Goal: Complete application form

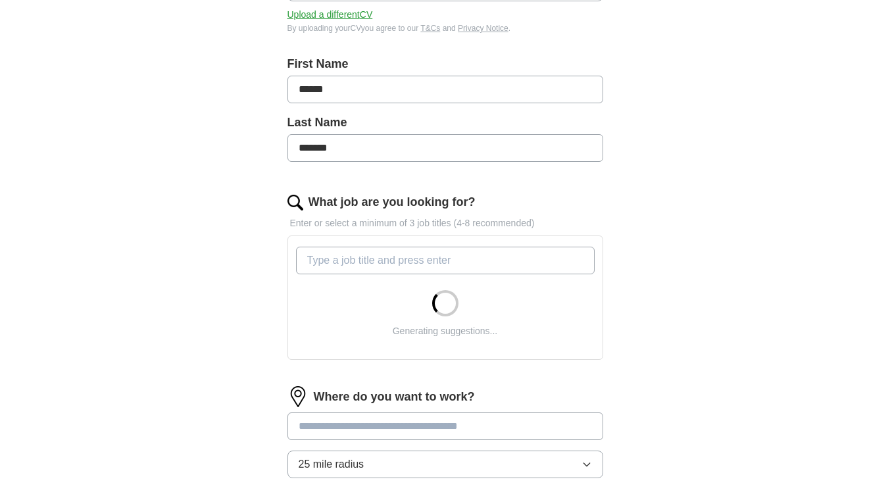
scroll to position [263, 0]
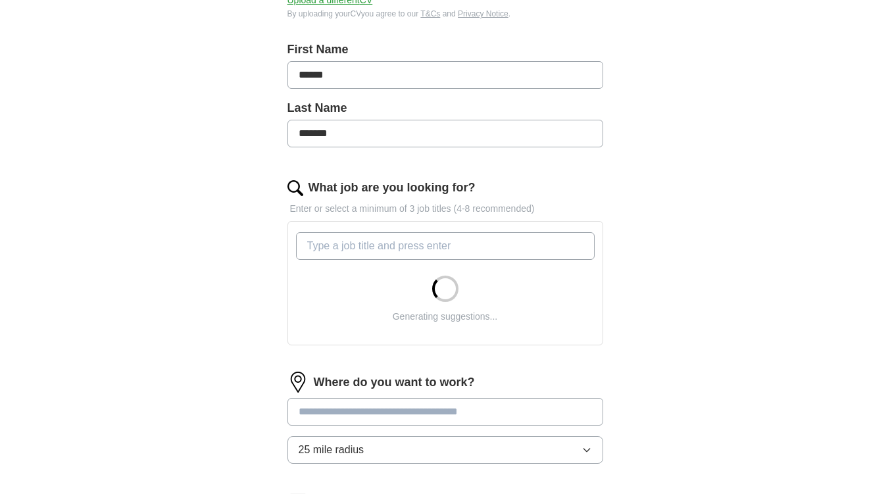
click at [340, 245] on input "What job are you looking for?" at bounding box center [445, 246] width 299 height 28
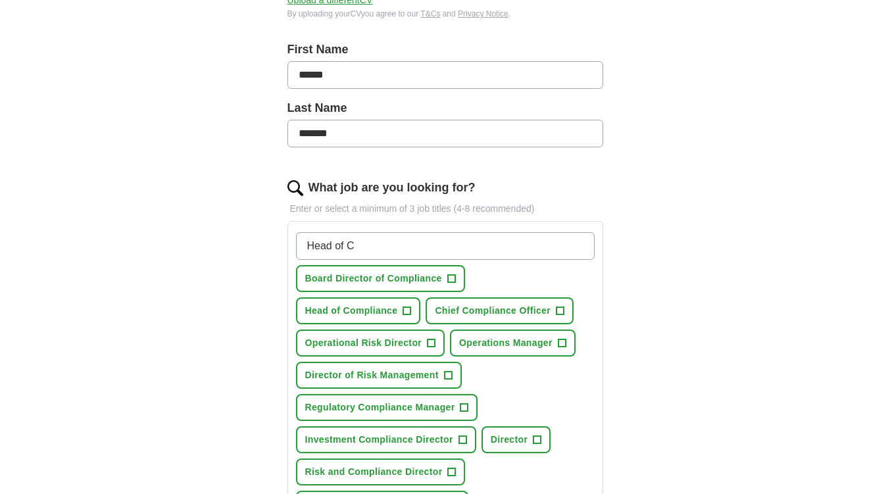
type input "Head of C"
click at [451, 280] on span "+" at bounding box center [452, 279] width 8 height 11
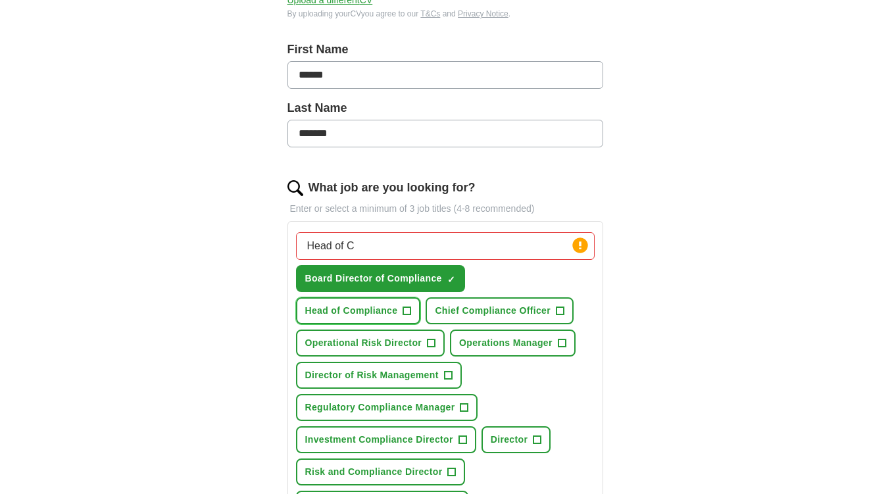
click at [410, 310] on span "+" at bounding box center [407, 311] width 8 height 11
click at [561, 309] on span "+" at bounding box center [561, 311] width 8 height 11
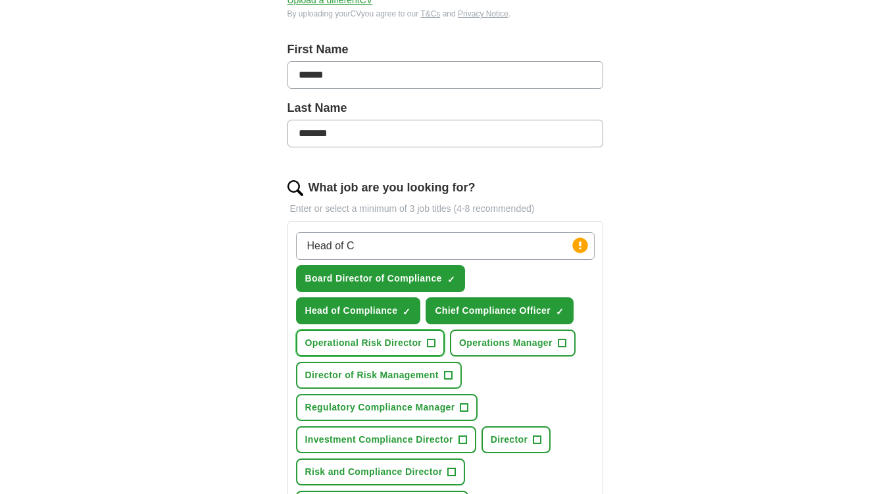
click at [431, 343] on span "+" at bounding box center [432, 343] width 8 height 11
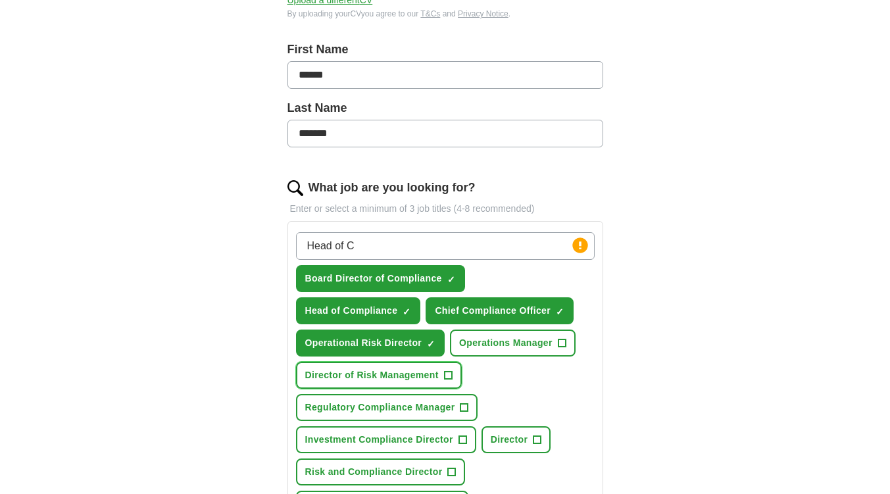
click at [449, 374] on span "+" at bounding box center [448, 376] width 8 height 11
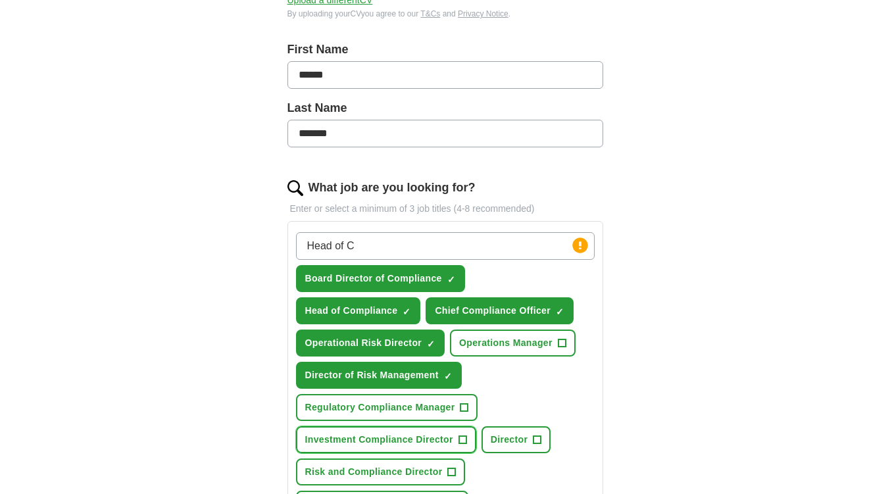
click at [461, 438] on span "+" at bounding box center [463, 440] width 8 height 11
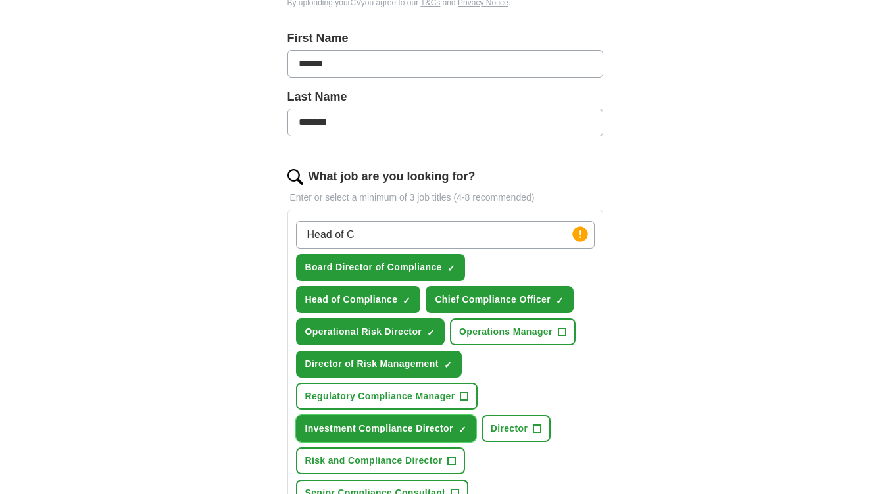
scroll to position [395, 0]
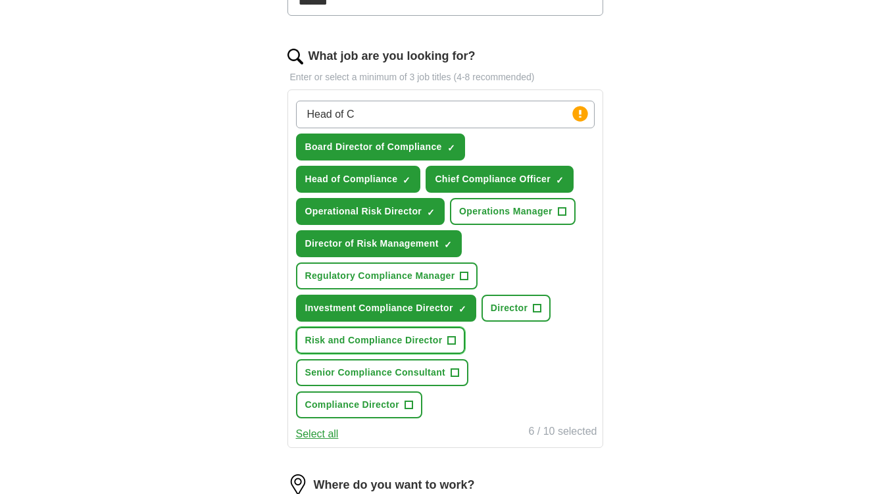
click at [453, 340] on span "+" at bounding box center [452, 341] width 8 height 11
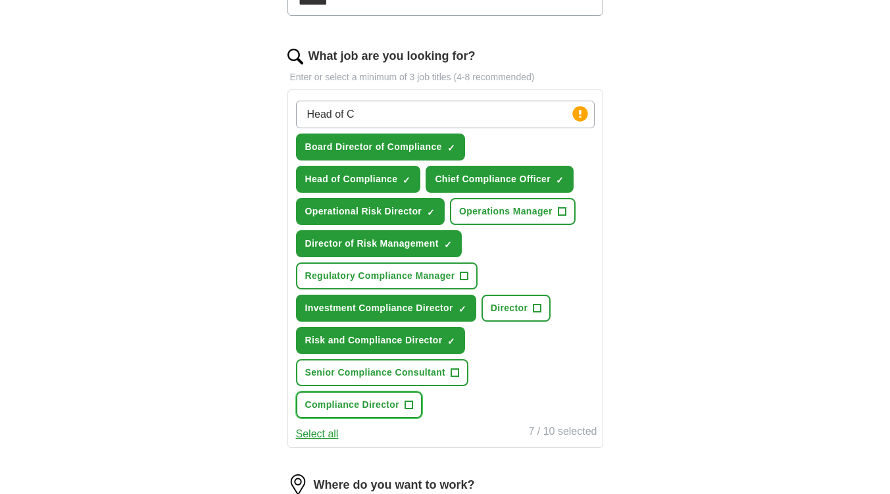
click at [413, 405] on button "Compliance Director +" at bounding box center [359, 405] width 127 height 27
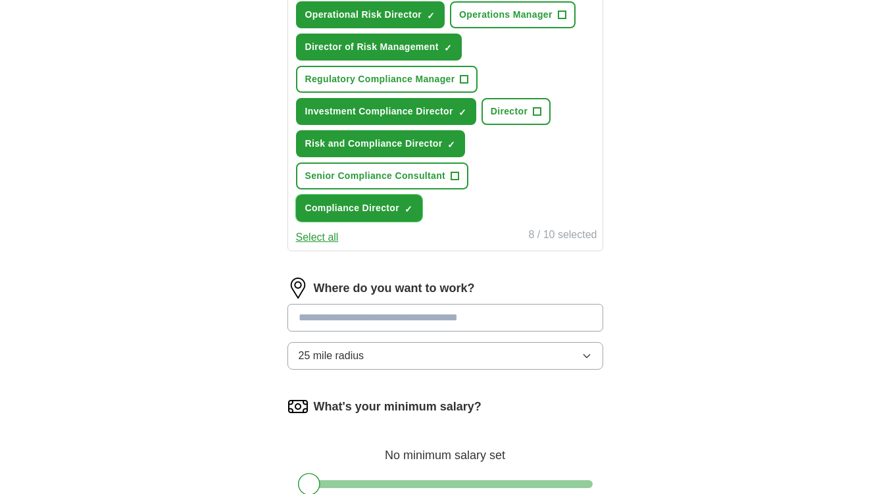
scroll to position [592, 0]
click at [445, 319] on input at bounding box center [446, 317] width 316 height 28
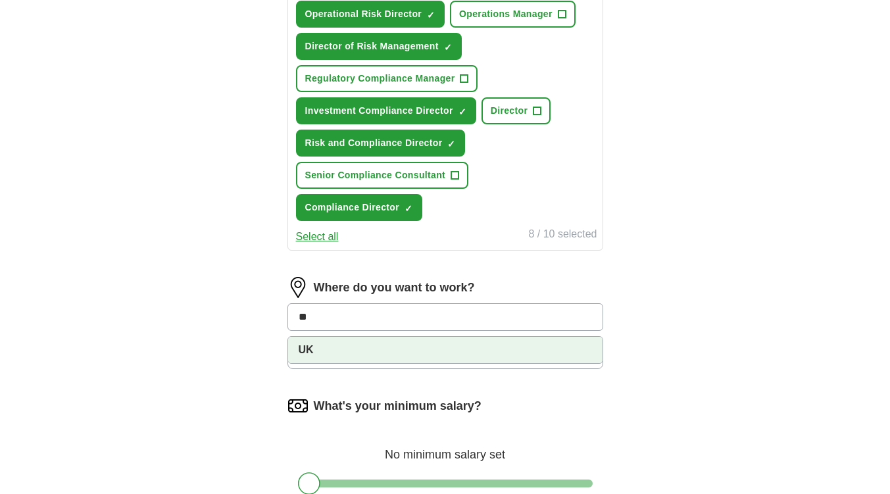
click at [444, 351] on li "UK" at bounding box center [445, 350] width 315 height 26
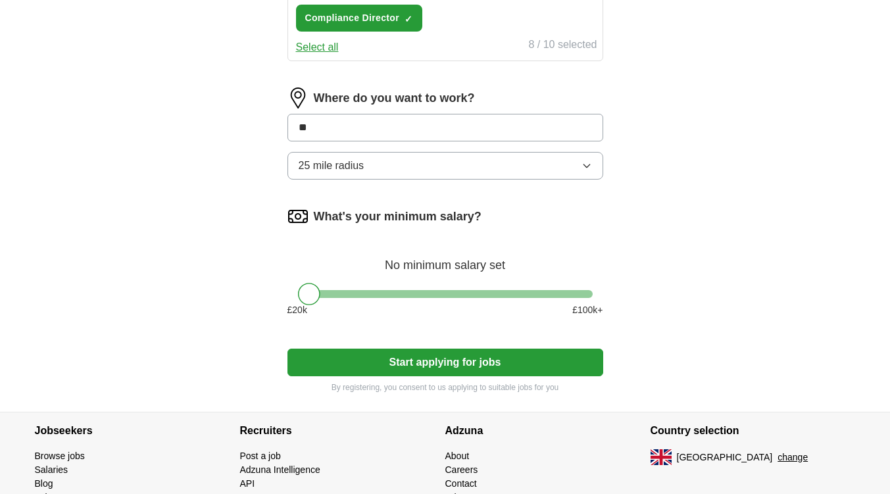
scroll to position [790, 0]
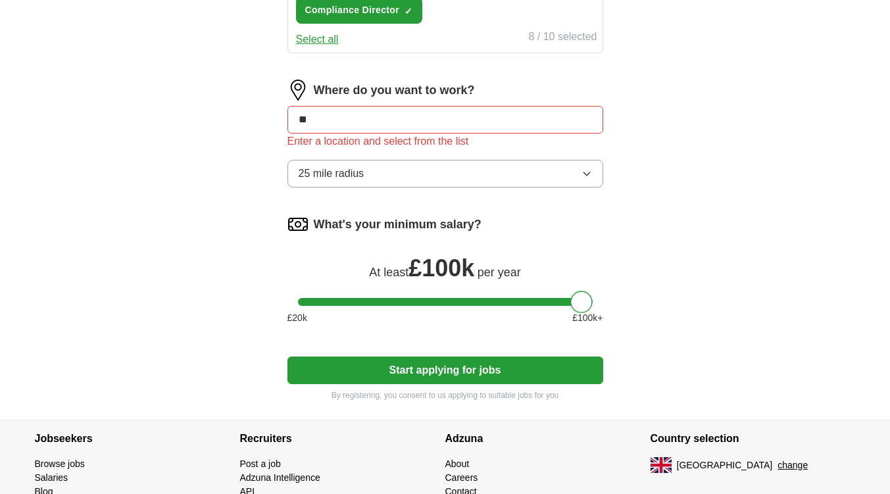
drag, startPoint x: 308, startPoint y: 287, endPoint x: 580, endPoint y: 303, distance: 272.3
click at [580, 303] on div at bounding box center [582, 302] width 22 height 22
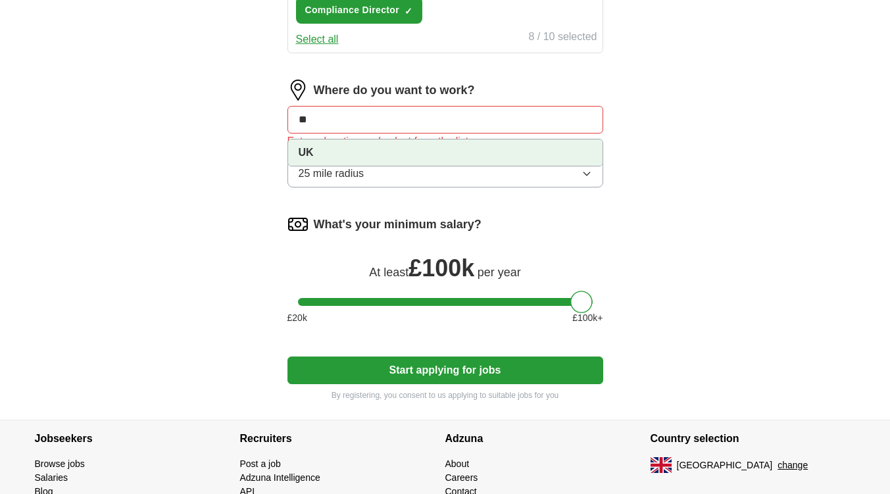
drag, startPoint x: 408, startPoint y: 120, endPoint x: 270, endPoint y: 122, distance: 137.6
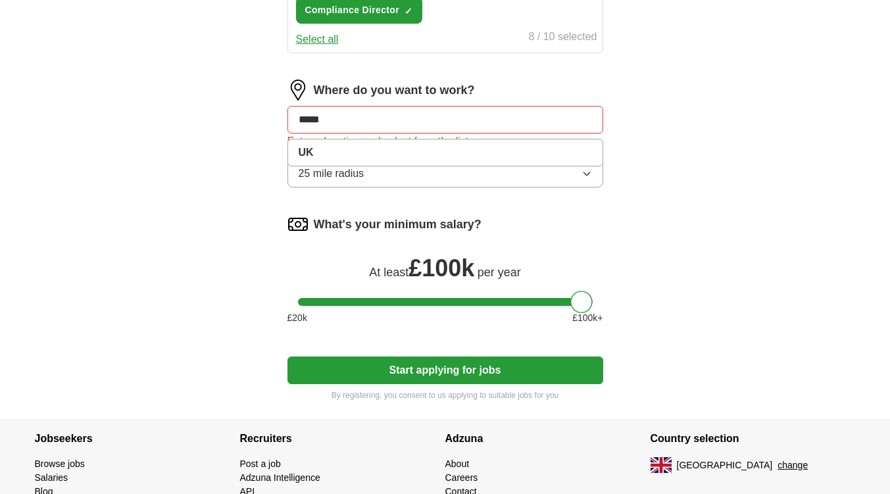
type input "******"
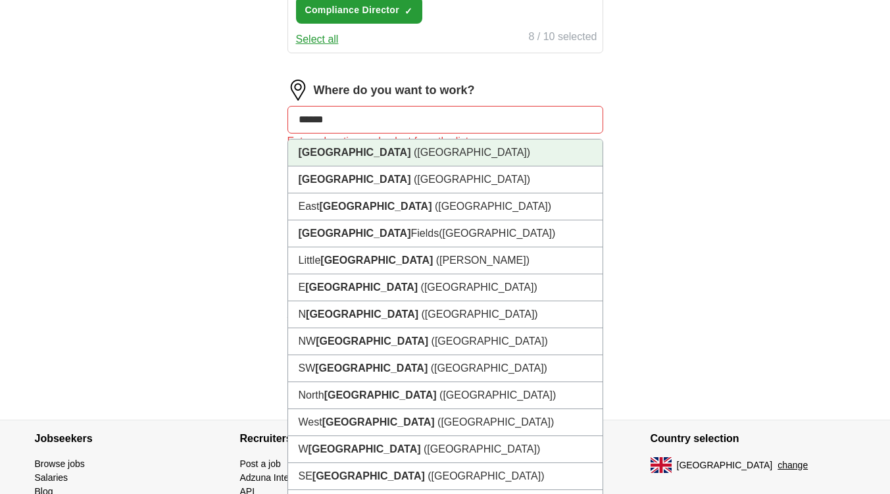
click at [311, 155] on strong "[GEOGRAPHIC_DATA]" at bounding box center [355, 152] width 113 height 11
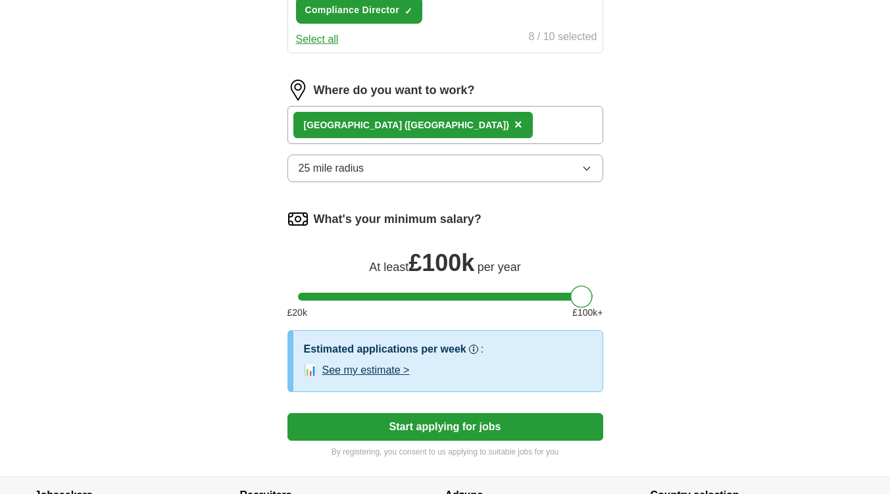
click at [327, 165] on span "25 mile radius" at bounding box center [332, 169] width 66 height 16
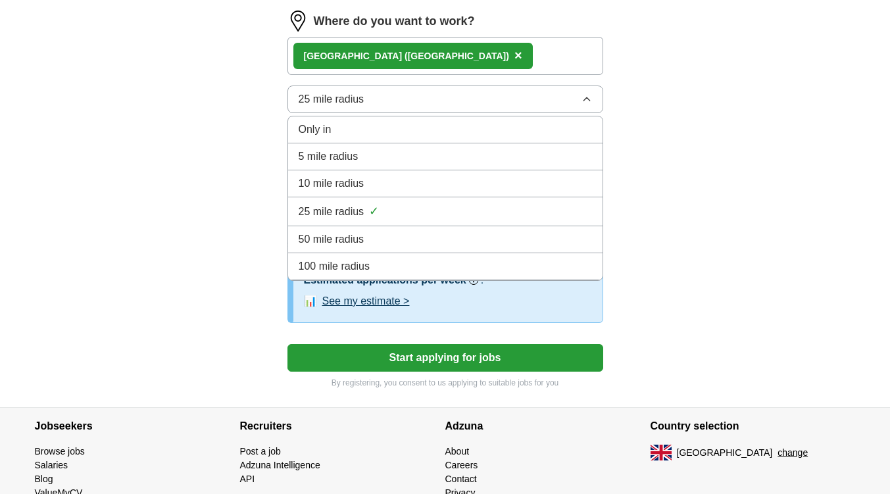
scroll to position [919, 0]
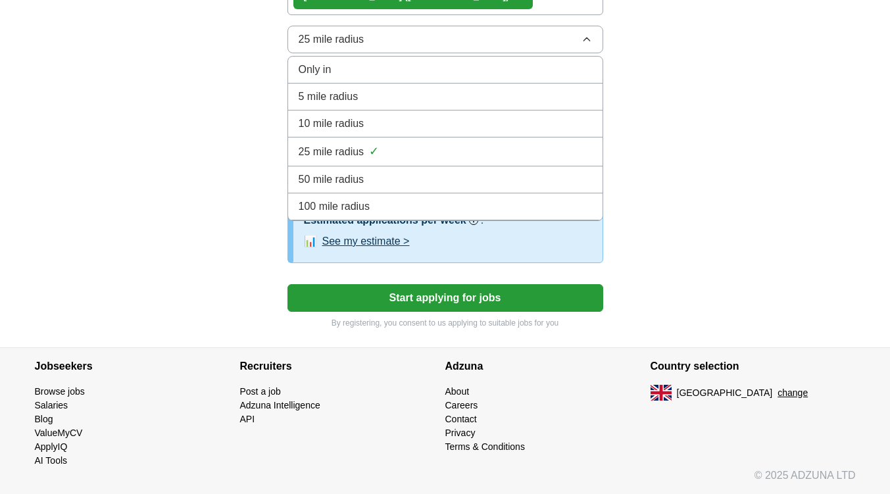
click at [359, 207] on span "100 mile radius" at bounding box center [335, 207] width 72 height 16
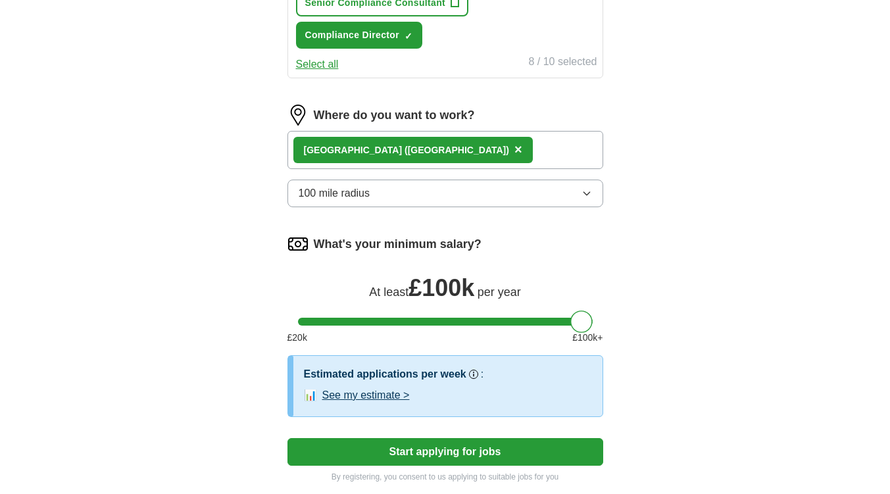
scroll to position [790, 0]
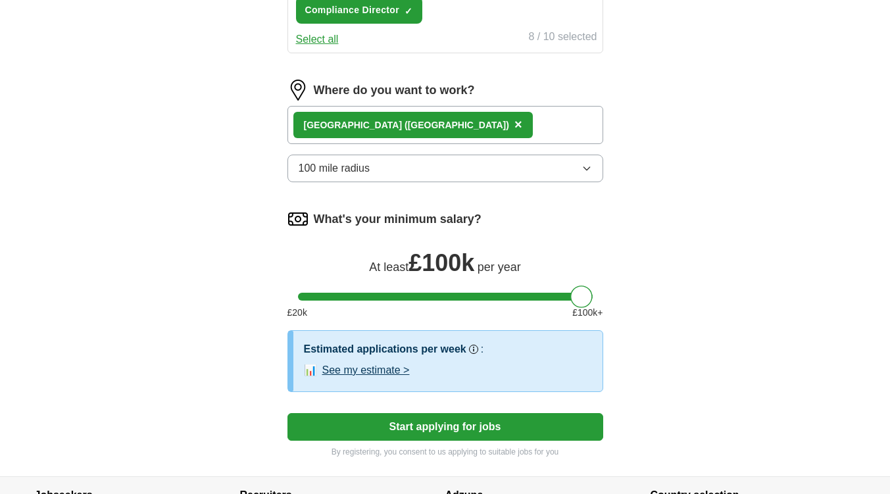
click at [457, 423] on button "Start applying for jobs" at bounding box center [446, 427] width 316 height 28
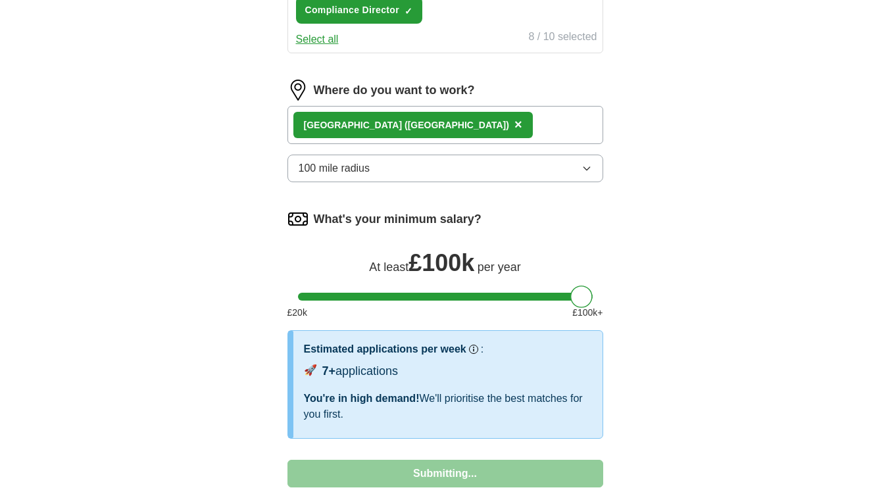
select select "**"
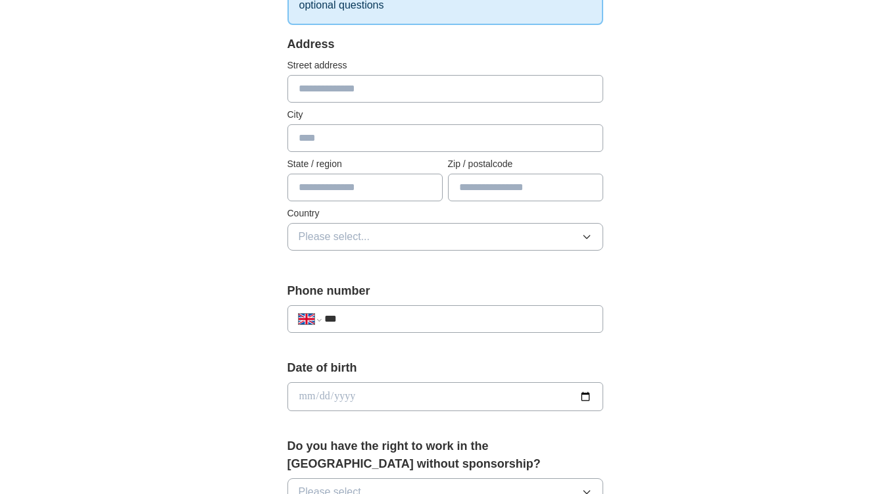
scroll to position [197, 0]
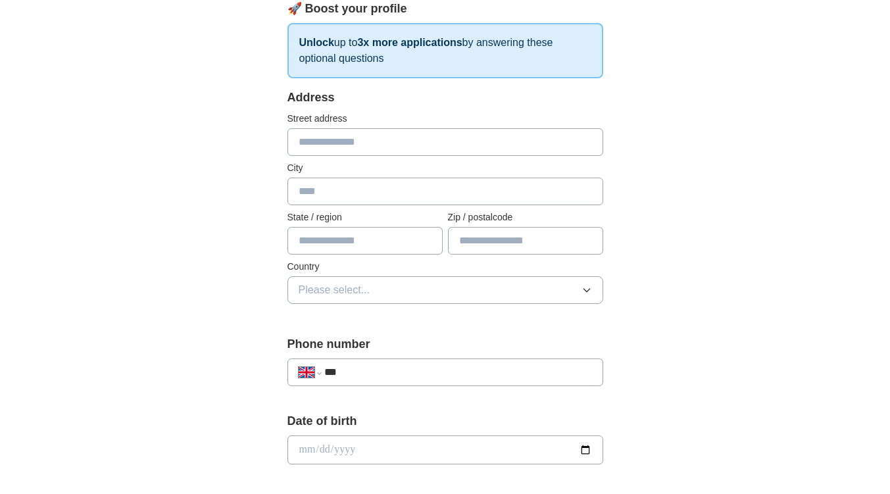
click at [434, 376] on input "***" at bounding box center [457, 373] width 267 height 16
type input "**********"
type input "*****"
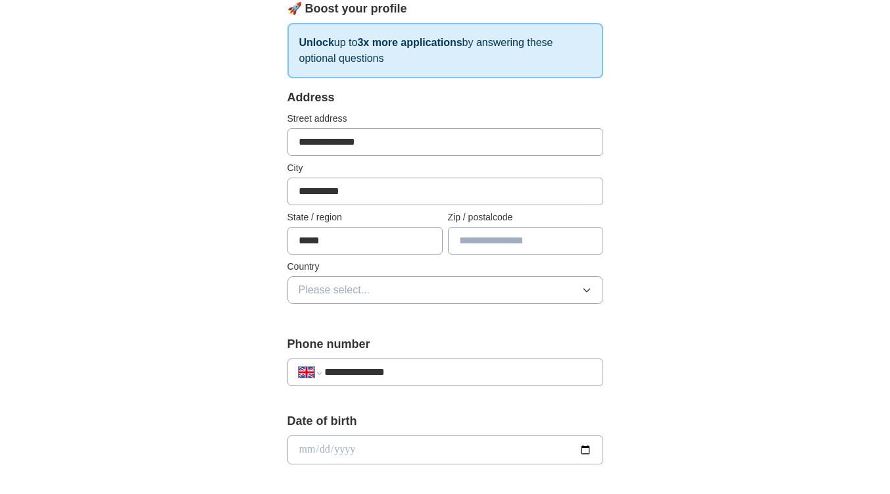
type input "********"
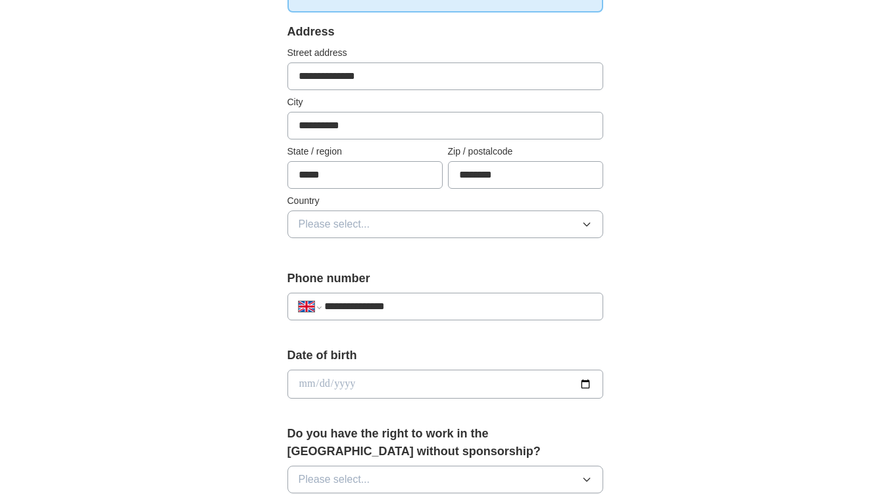
click at [433, 382] on input "date" at bounding box center [446, 384] width 316 height 29
type input "**********"
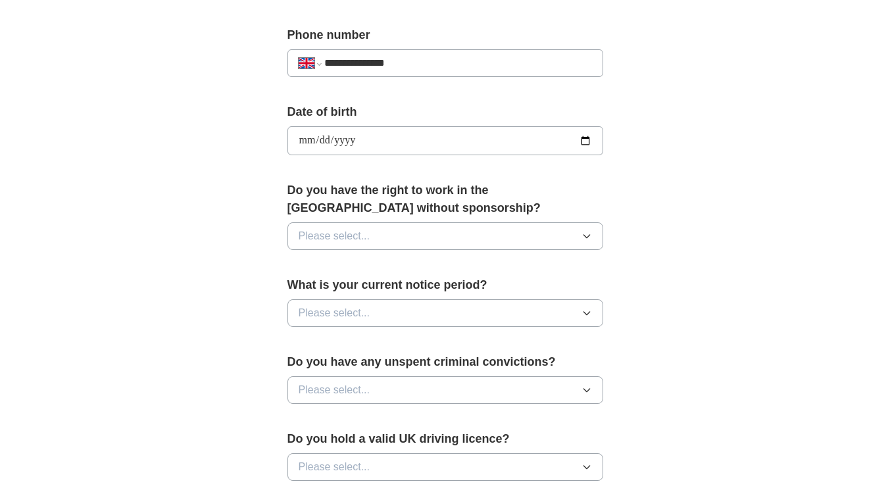
scroll to position [527, 0]
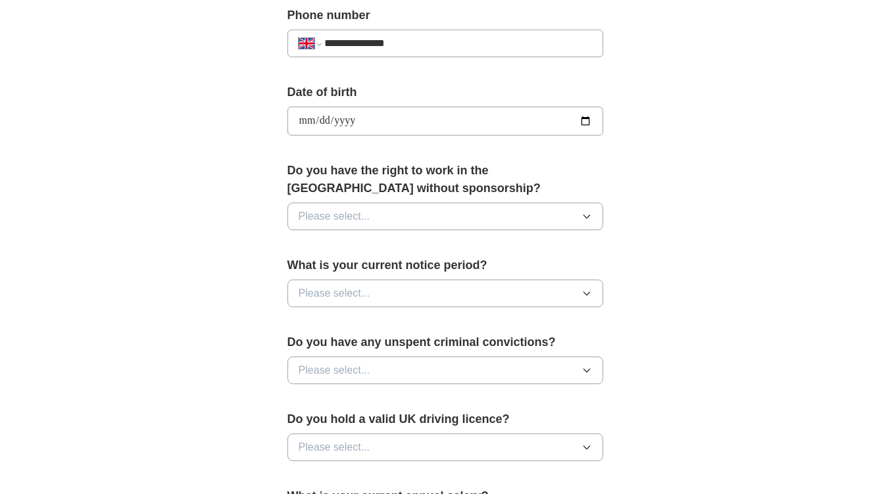
click at [461, 217] on button "Please select..." at bounding box center [446, 217] width 316 height 28
click at [436, 245] on div "Yes" at bounding box center [446, 247] width 294 height 16
click at [437, 287] on button "Please select..." at bounding box center [446, 294] width 316 height 28
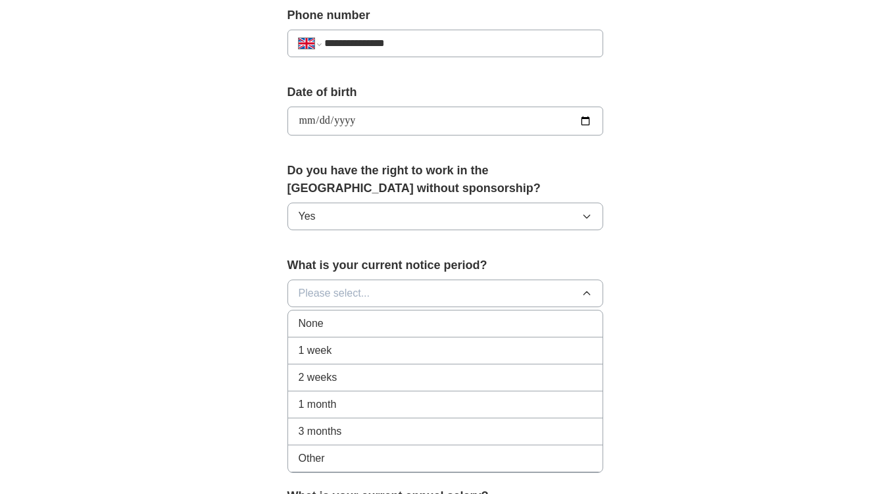
click at [427, 325] on div "None" at bounding box center [446, 324] width 294 height 16
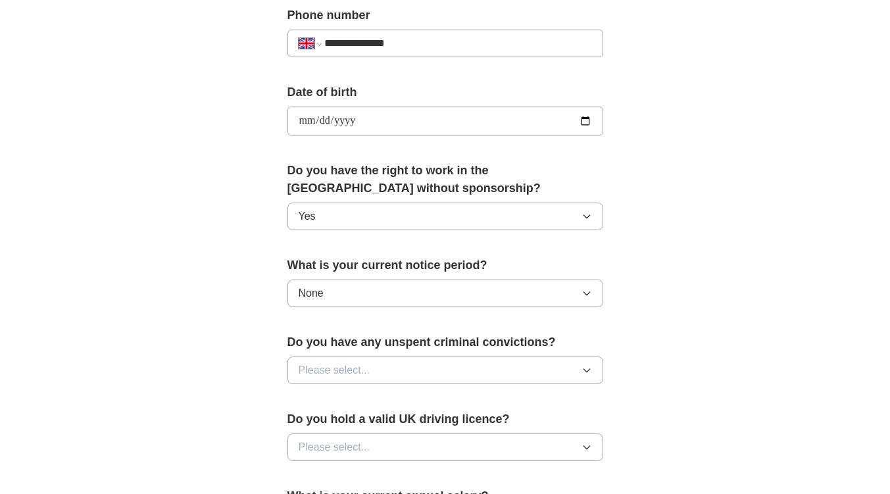
click at [428, 375] on button "Please select..." at bounding box center [446, 371] width 316 height 28
click at [422, 426] on div "No" at bounding box center [446, 428] width 294 height 16
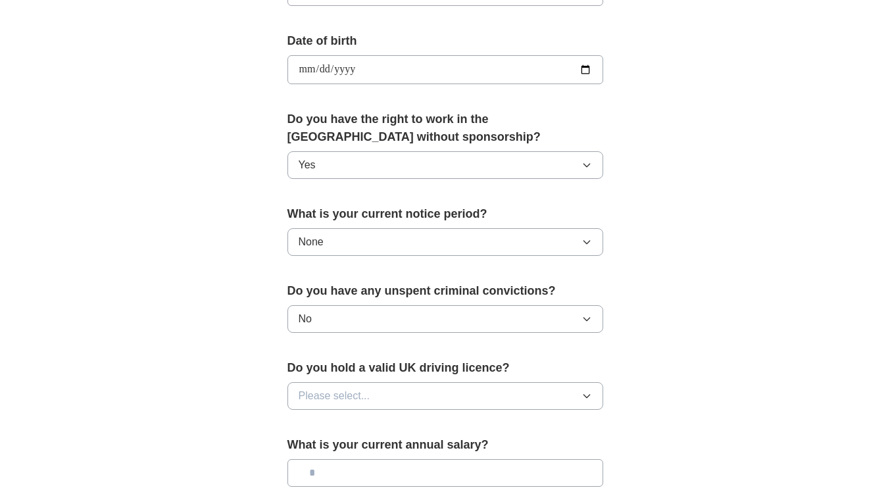
scroll to position [658, 0]
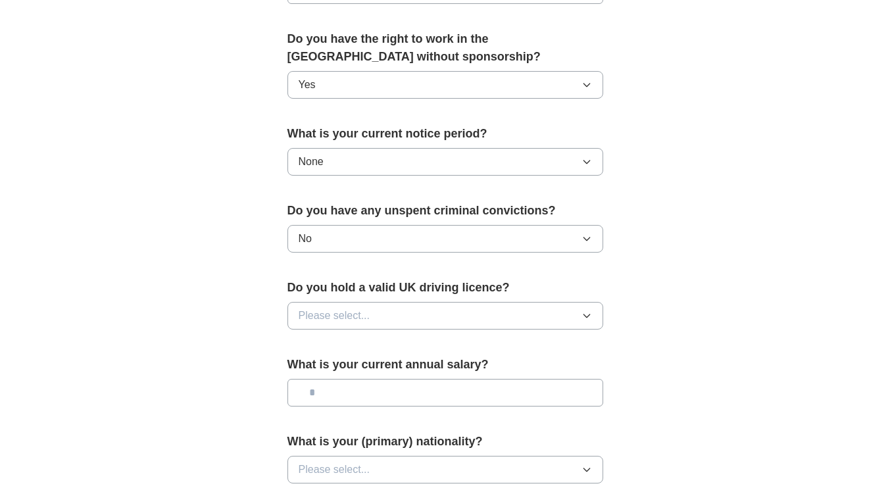
click at [428, 311] on button "Please select..." at bounding box center [446, 316] width 316 height 28
click at [418, 344] on div "Yes" at bounding box center [446, 346] width 294 height 16
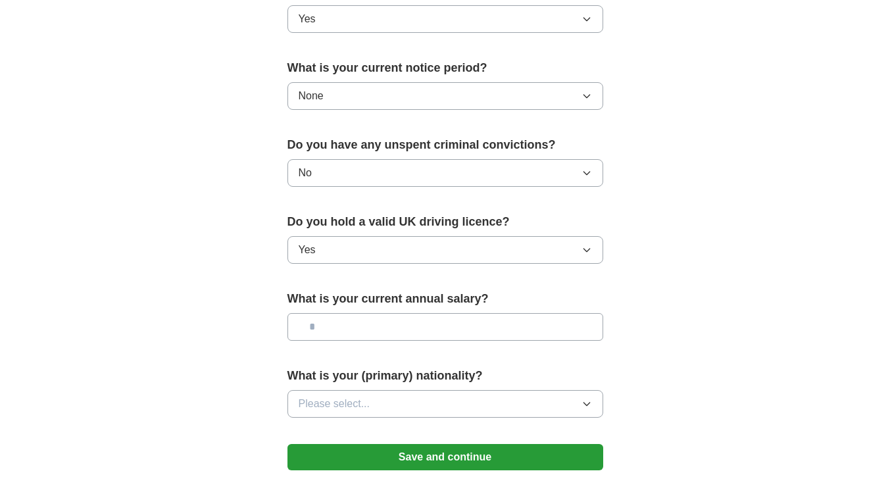
click at [423, 335] on input "text" at bounding box center [446, 327] width 316 height 28
click at [431, 405] on button "Please select..." at bounding box center [446, 404] width 316 height 28
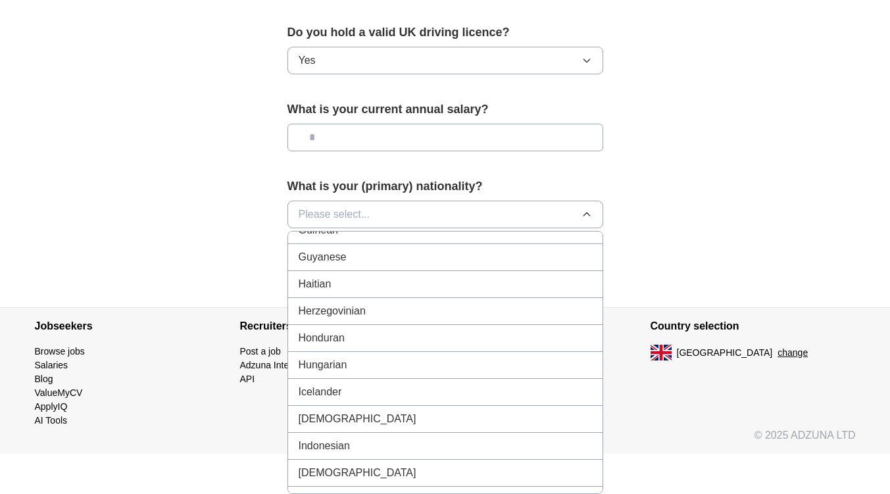
scroll to position [2040, 0]
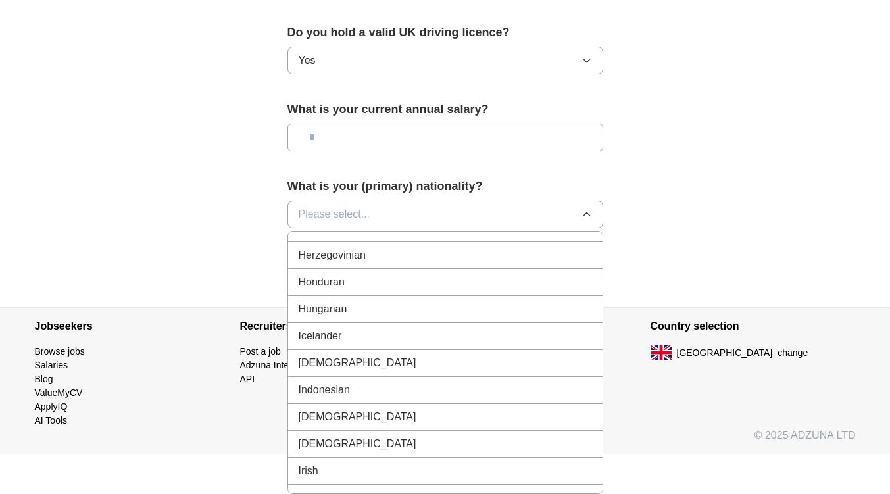
click at [426, 468] on div "Irish" at bounding box center [446, 471] width 294 height 16
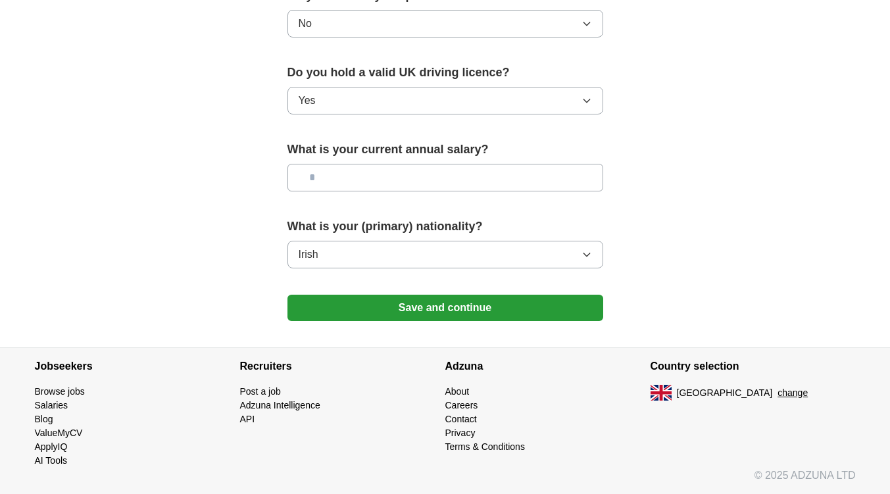
scroll to position [873, 0]
click at [445, 311] on button "Save and continue" at bounding box center [446, 308] width 316 height 26
